Goal: Information Seeking & Learning: Learn about a topic

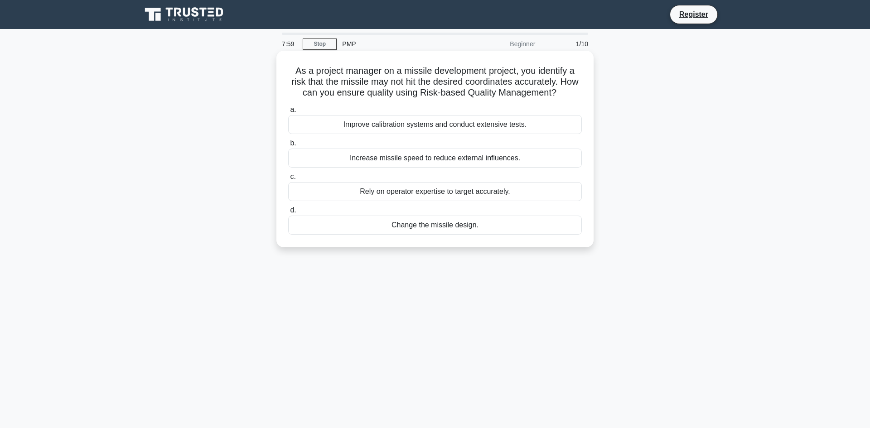
click at [293, 111] on label "a. Improve calibration systems and conduct extensive tests." at bounding box center [435, 119] width 294 height 30
click at [288, 111] on input "a. Improve calibration systems and conduct extensive tests." at bounding box center [288, 110] width 0 height 6
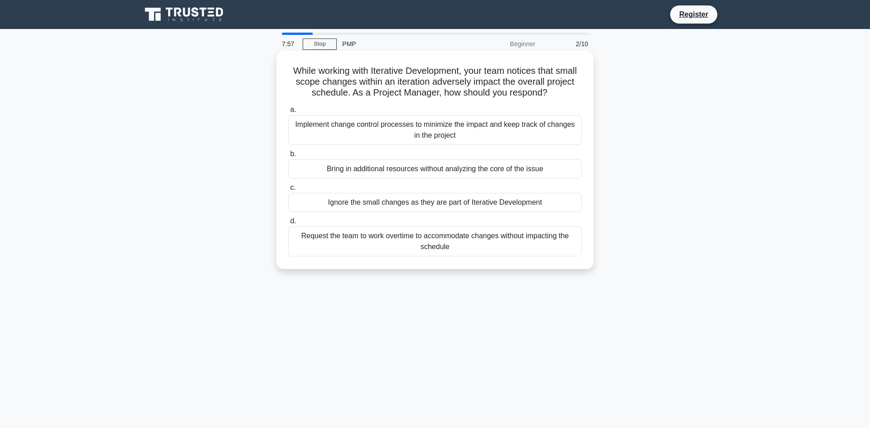
click at [394, 142] on div "a. Implement change control processes to minimize the impact and keep track of …" at bounding box center [435, 180] width 304 height 156
click at [391, 132] on div "Implement change control processes to minimize the impact and keep track of cha…" at bounding box center [435, 130] width 294 height 30
click at [288, 113] on input "a. Implement change control processes to minimize the impact and keep track of …" at bounding box center [288, 110] width 0 height 6
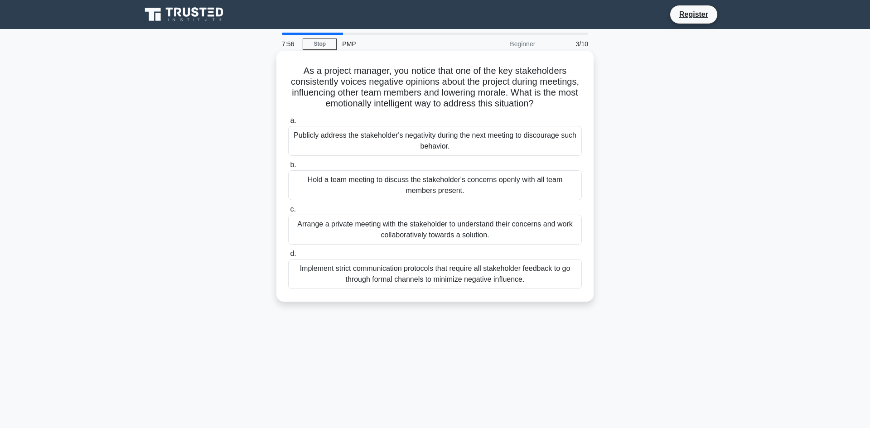
click at [376, 132] on div "Publicly address the stakeholder's negativity during the next meeting to discou…" at bounding box center [435, 141] width 294 height 30
click at [288, 124] on input "a. Publicly address the stakeholder's negativity during the next meeting to dis…" at bounding box center [288, 121] width 0 height 6
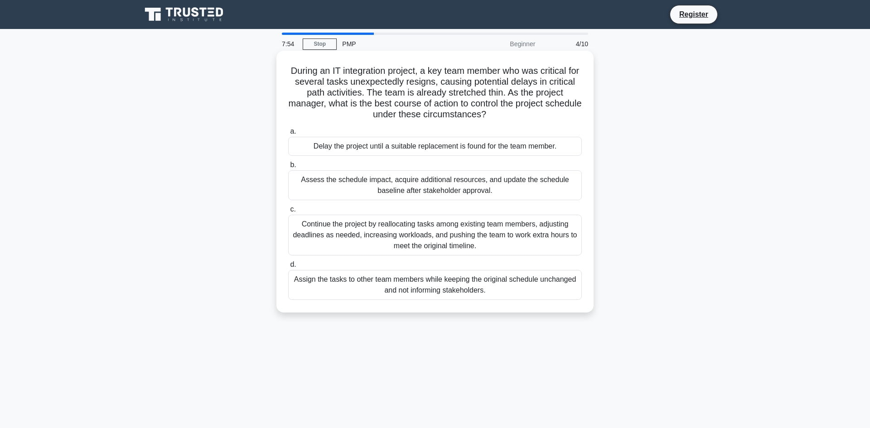
click at [374, 148] on div "Delay the project until a suitable replacement is found for the team member." at bounding box center [435, 146] width 294 height 19
click at [288, 135] on input "a. Delay the project until a suitable replacement is found for the team member." at bounding box center [288, 132] width 0 height 6
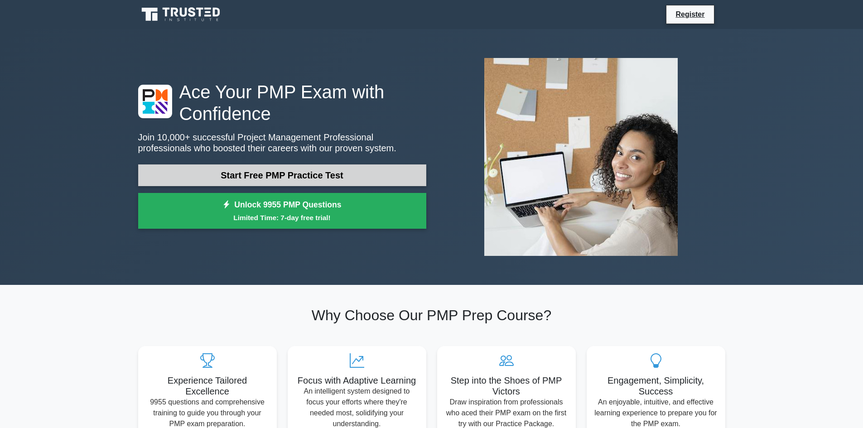
click at [290, 164] on link "Start Free PMP Practice Test" at bounding box center [282, 175] width 288 height 22
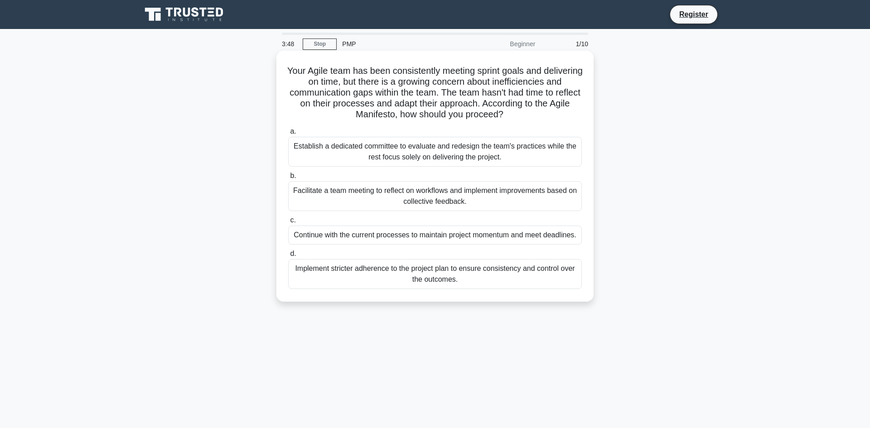
click at [308, 189] on div "Facilitate a team meeting to reflect on workflows and implement improvements ba…" at bounding box center [435, 196] width 294 height 30
click at [288, 179] on input "b. Facilitate a team meeting to reflect on workflows and implement improvements…" at bounding box center [288, 176] width 0 height 6
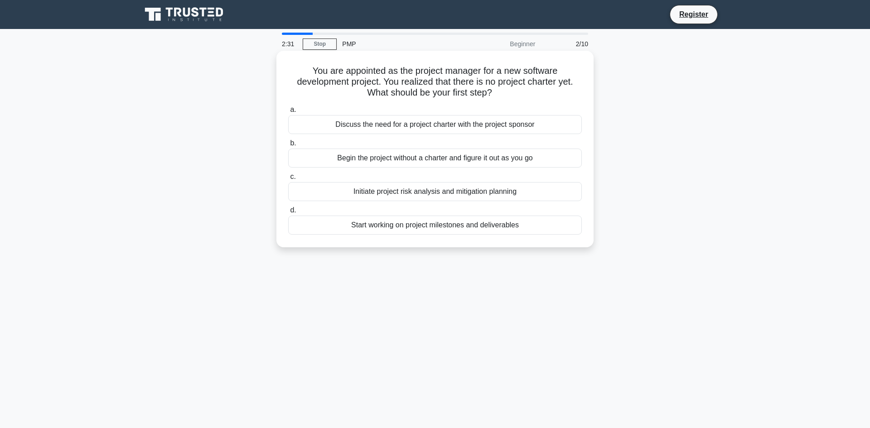
click at [450, 193] on div "Initiate project risk analysis and mitigation planning" at bounding box center [435, 191] width 294 height 19
click at [288, 180] on input "c. Initiate project risk analysis and mitigation planning" at bounding box center [288, 177] width 0 height 6
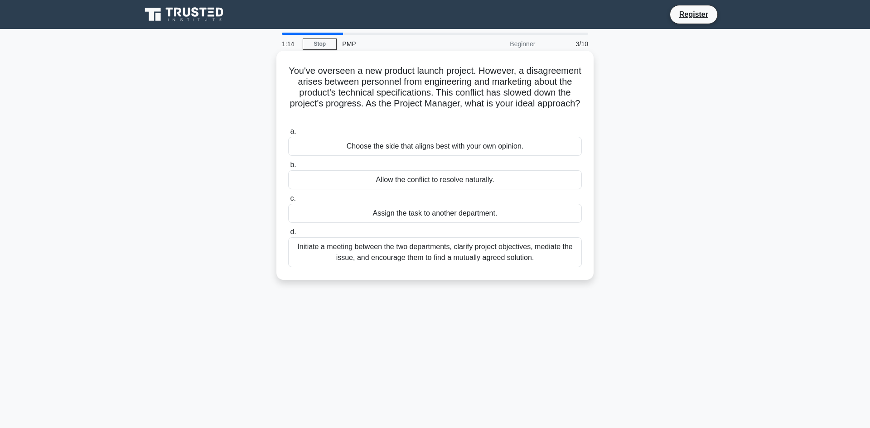
click at [346, 244] on div "Initiate a meeting between the two departments, clarify project objectives, med…" at bounding box center [435, 252] width 294 height 30
click at [288, 235] on input "d. Initiate a meeting between the two departments, clarify project objectives, …" at bounding box center [288, 232] width 0 height 6
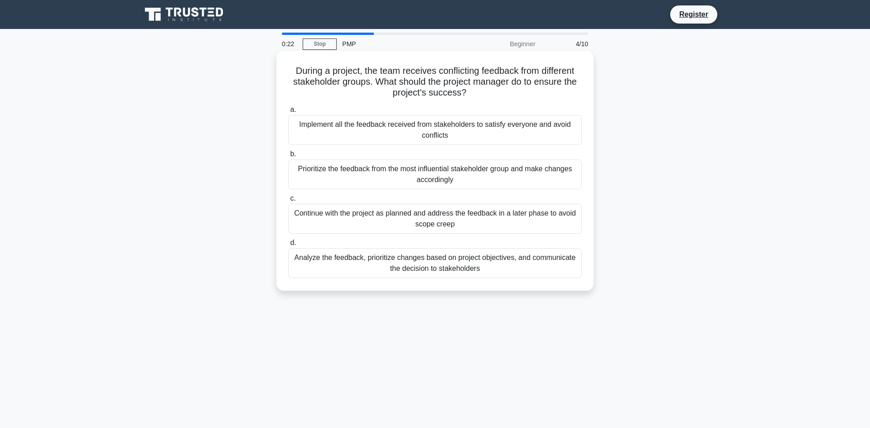
click at [413, 260] on div "Analyze the feedback, prioritize changes based on project objectives, and commu…" at bounding box center [435, 263] width 294 height 30
click at [288, 246] on input "d. Analyze the feedback, prioritize changes based on project objectives, and co…" at bounding box center [288, 243] width 0 height 6
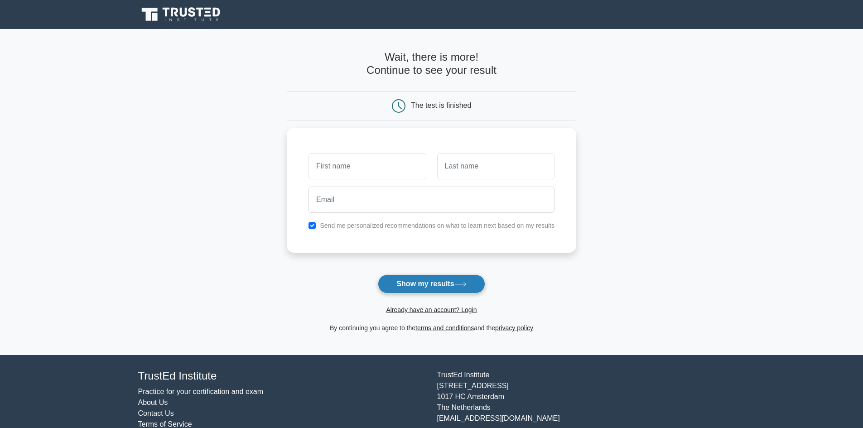
click at [430, 275] on button "Show my results" at bounding box center [431, 284] width 107 height 19
type input "HAITHEM"
click at [467, 170] on input "text" at bounding box center [495, 164] width 117 height 26
type input "ABUBAKR"
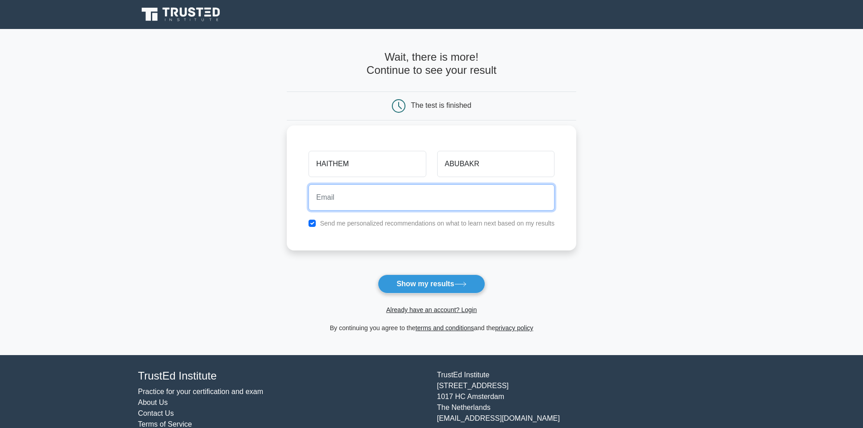
click at [425, 193] on input "email" at bounding box center [432, 197] width 246 height 26
type input "haithem_nassir@hotmail.com"
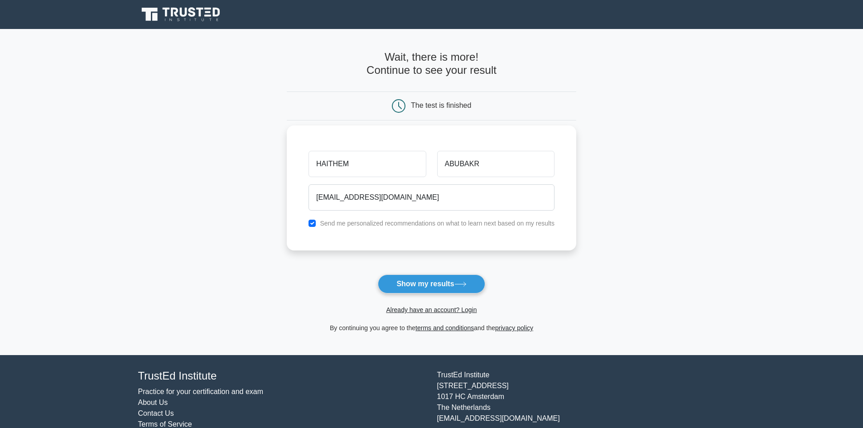
click at [541, 241] on div "HAITHEM ABUBAKR haithem_nassir@hotmail.com Send me personalized recommendations…" at bounding box center [431, 187] width 289 height 125
drag, startPoint x: 430, startPoint y: 268, endPoint x: 446, endPoint y: 270, distance: 16.4
click at [430, 275] on button "Show my results" at bounding box center [431, 284] width 107 height 19
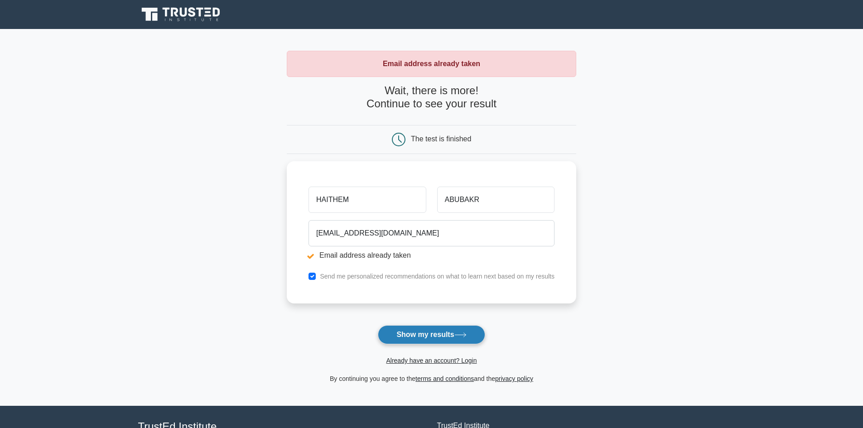
click at [437, 334] on button "Show my results" at bounding box center [431, 334] width 107 height 19
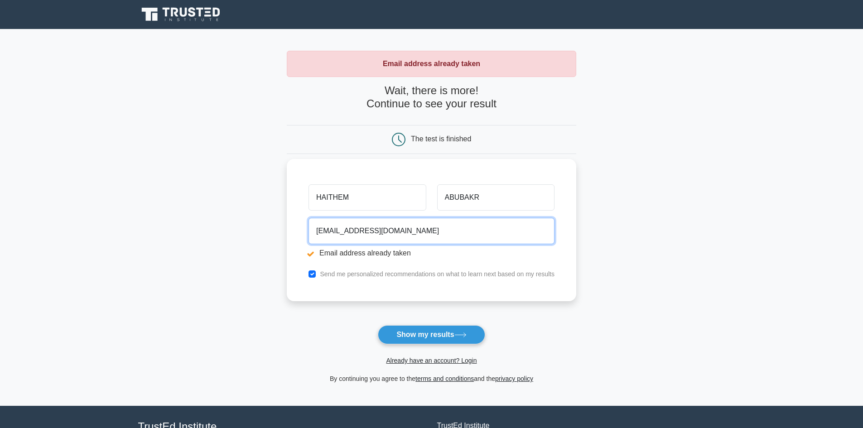
drag, startPoint x: 418, startPoint y: 230, endPoint x: 308, endPoint y: 237, distance: 110.8
click at [308, 237] on div "haithem_nassir@hotmail.com Email address already taken" at bounding box center [431, 239] width 257 height 51
type input "nahaithem@palaceconsult.com"
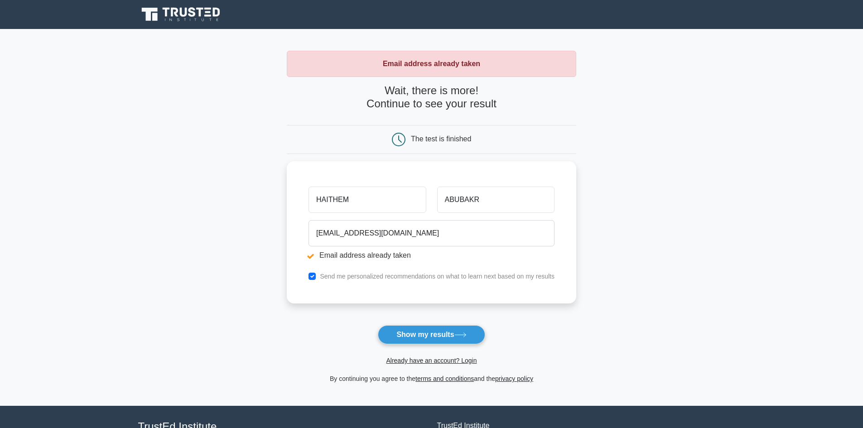
click at [630, 341] on main "Email address already taken Wait, there is more! Continue to see your result Th…" at bounding box center [431, 217] width 863 height 377
click at [431, 336] on button "Show my results" at bounding box center [431, 334] width 107 height 19
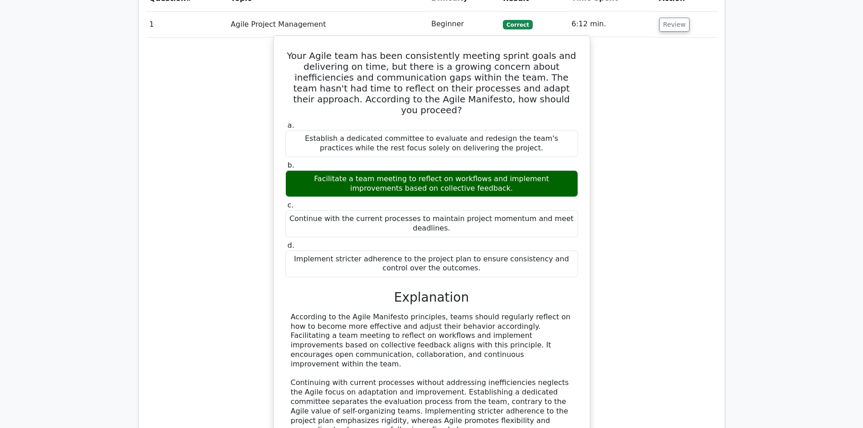
scroll to position [726, 0]
